Goal: Task Accomplishment & Management: Manage account settings

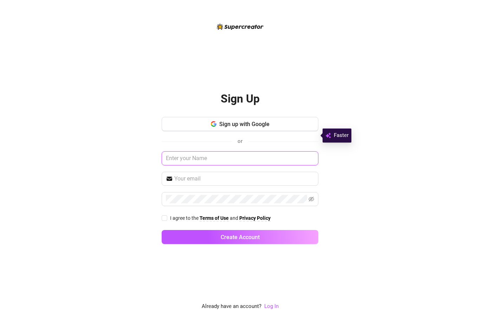
click at [175, 166] on input "text" at bounding box center [240, 158] width 157 height 14
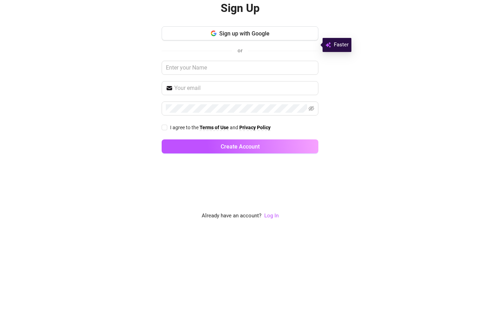
scroll to position [22, 0]
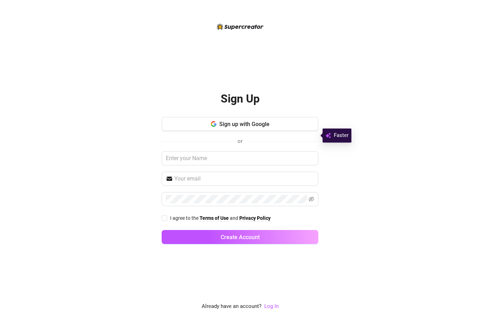
click at [274, 307] on link "Log In" at bounding box center [271, 306] width 14 height 6
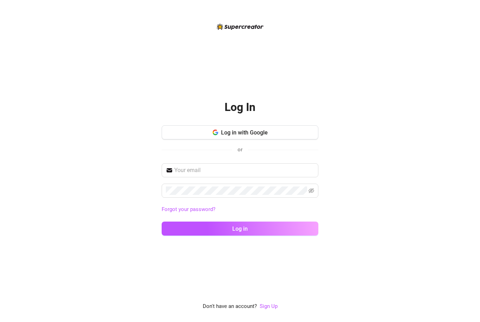
click at [274, 308] on link "Sign Up" at bounding box center [269, 306] width 18 height 6
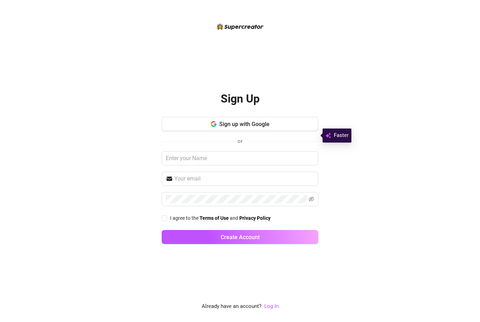
click at [272, 307] on link "Log In" at bounding box center [271, 306] width 14 height 6
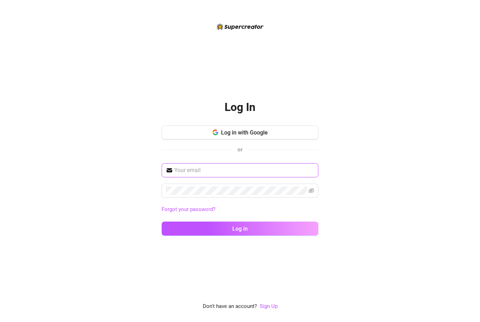
click at [260, 166] on input "text" at bounding box center [244, 170] width 140 height 8
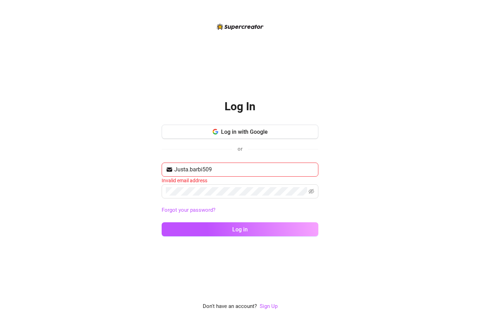
click at [277, 163] on span "Justa.barbi509" at bounding box center [240, 170] width 157 height 14
click at [295, 166] on input "Justa.barbi509" at bounding box center [244, 170] width 140 height 8
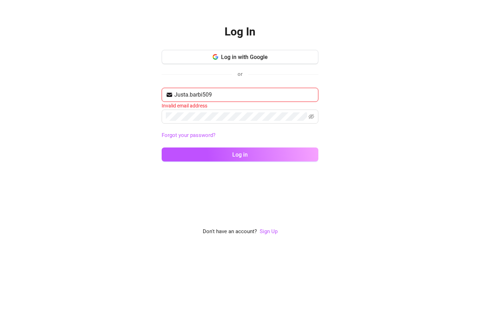
click at [279, 166] on input "Justa.barbi509" at bounding box center [244, 170] width 140 height 8
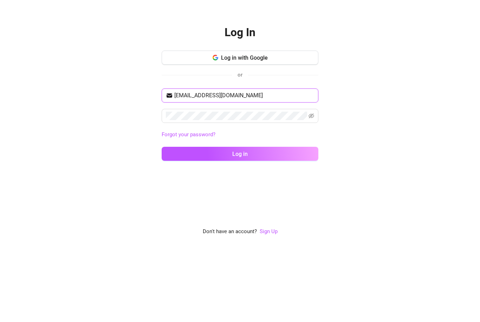
type input "[EMAIL_ADDRESS][DOMAIN_NAME]"
click at [274, 222] on button "Log in" at bounding box center [240, 229] width 157 height 14
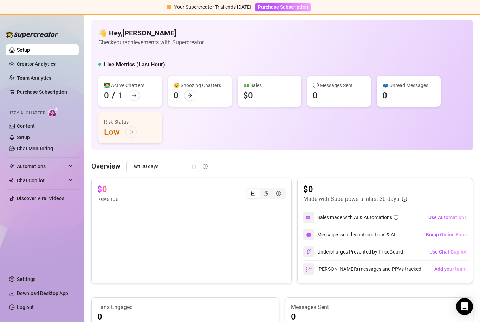
click at [406, 197] on icon "info-circle" at bounding box center [404, 199] width 5 height 5
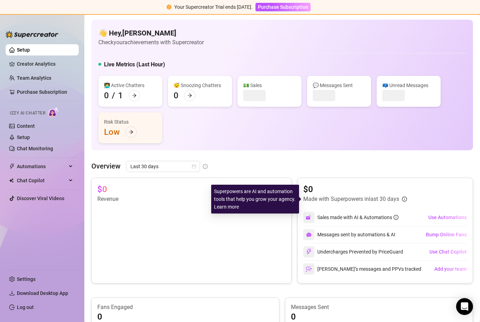
click at [407, 134] on div "👋 Hey, [PERSON_NAME] Check your achievements with Supercreator Live Metrics (La…" at bounding box center [282, 263] width 382 height 487
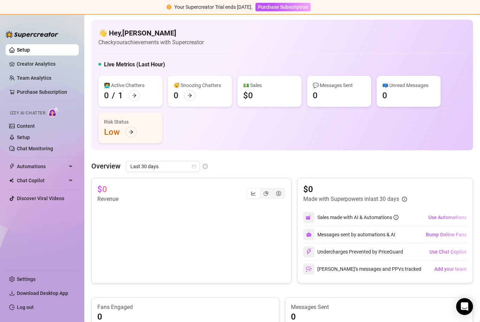
click at [20, 69] on link "Creator Analytics" at bounding box center [45, 63] width 56 height 11
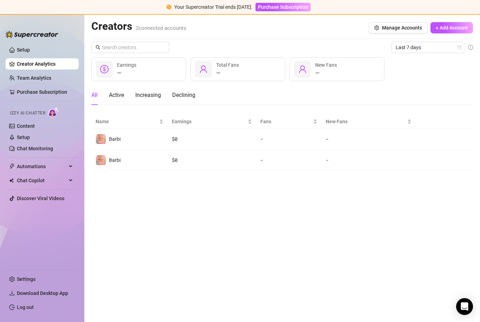
click at [20, 80] on link "Team Analytics" at bounding box center [34, 78] width 34 height 6
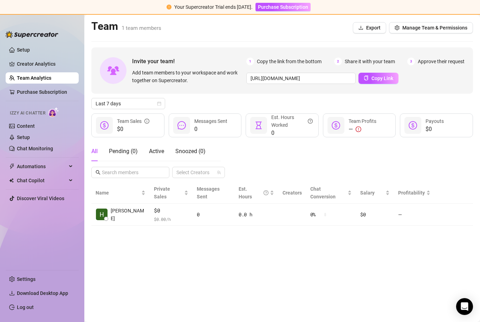
click at [18, 126] on link "Content" at bounding box center [26, 126] width 18 height 6
